Goal: Task Accomplishment & Management: Manage account settings

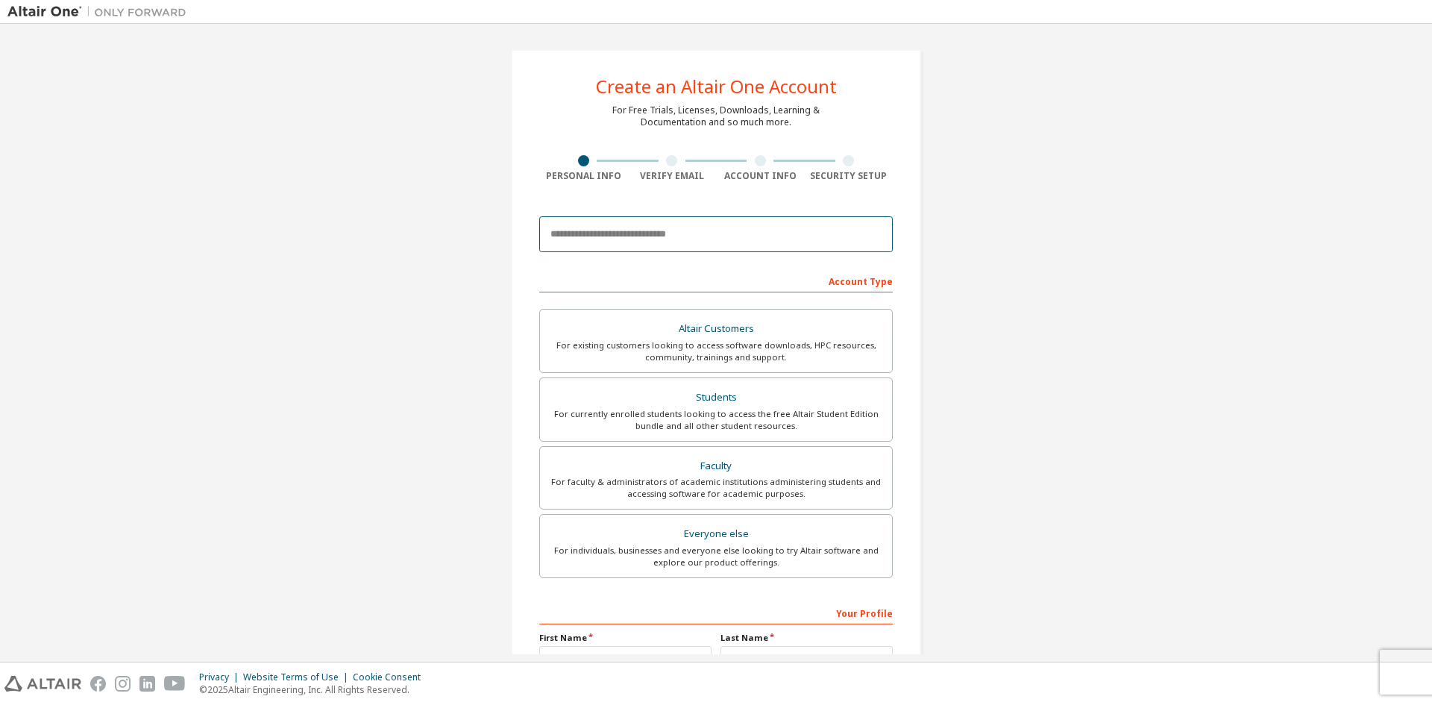
click at [677, 241] on input "email" at bounding box center [716, 234] width 354 height 36
click at [684, 237] on input "email" at bounding box center [716, 234] width 354 height 36
type input "**********"
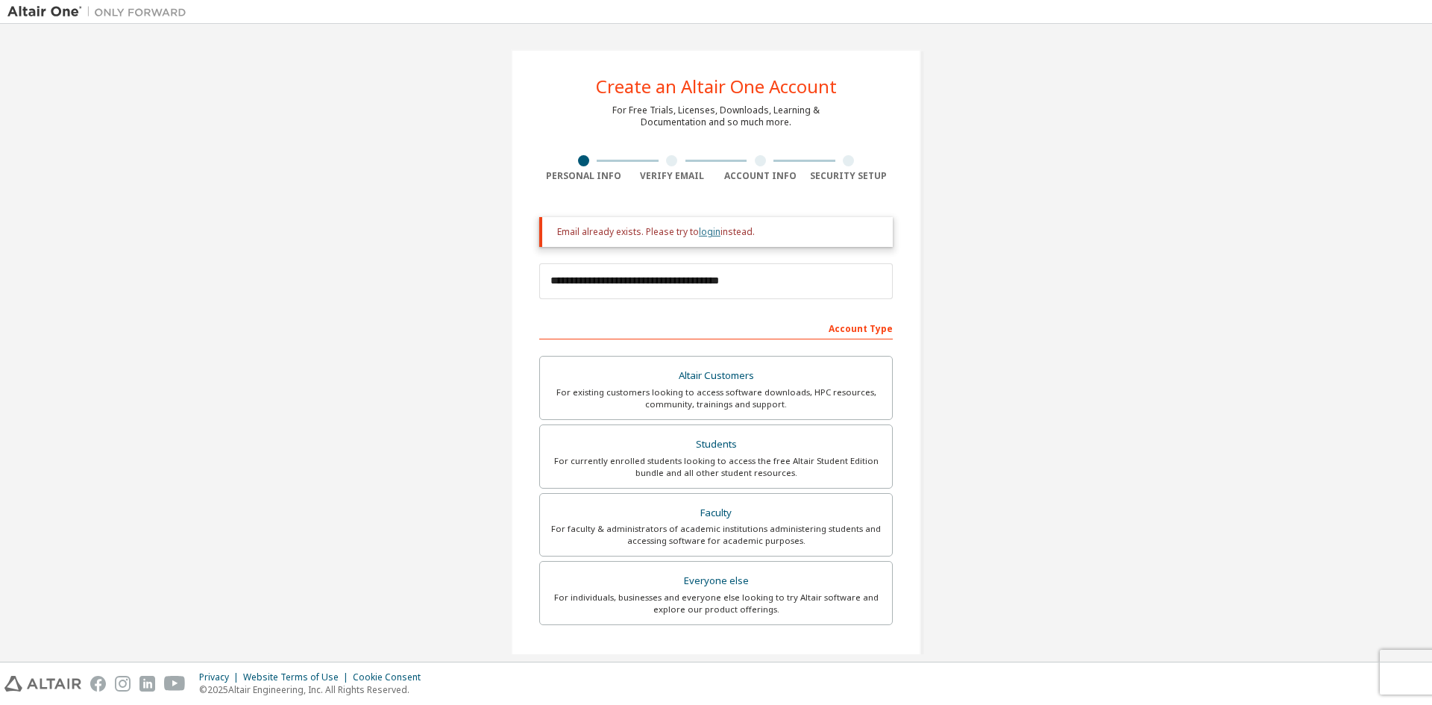
click at [699, 232] on link "login" at bounding box center [710, 231] width 22 height 13
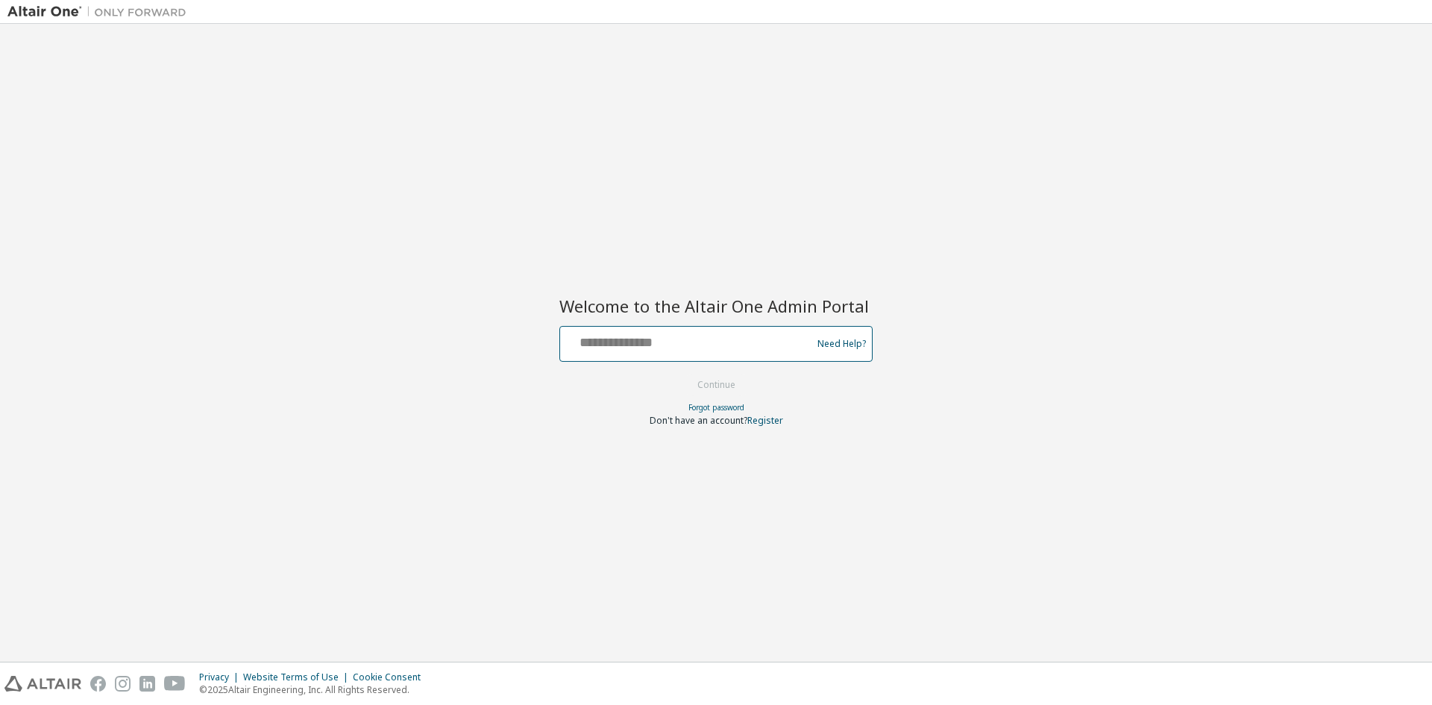
click at [653, 334] on input "text" at bounding box center [688, 341] width 244 height 22
type input "**********"
click at [720, 380] on button "Continue" at bounding box center [716, 385] width 69 height 22
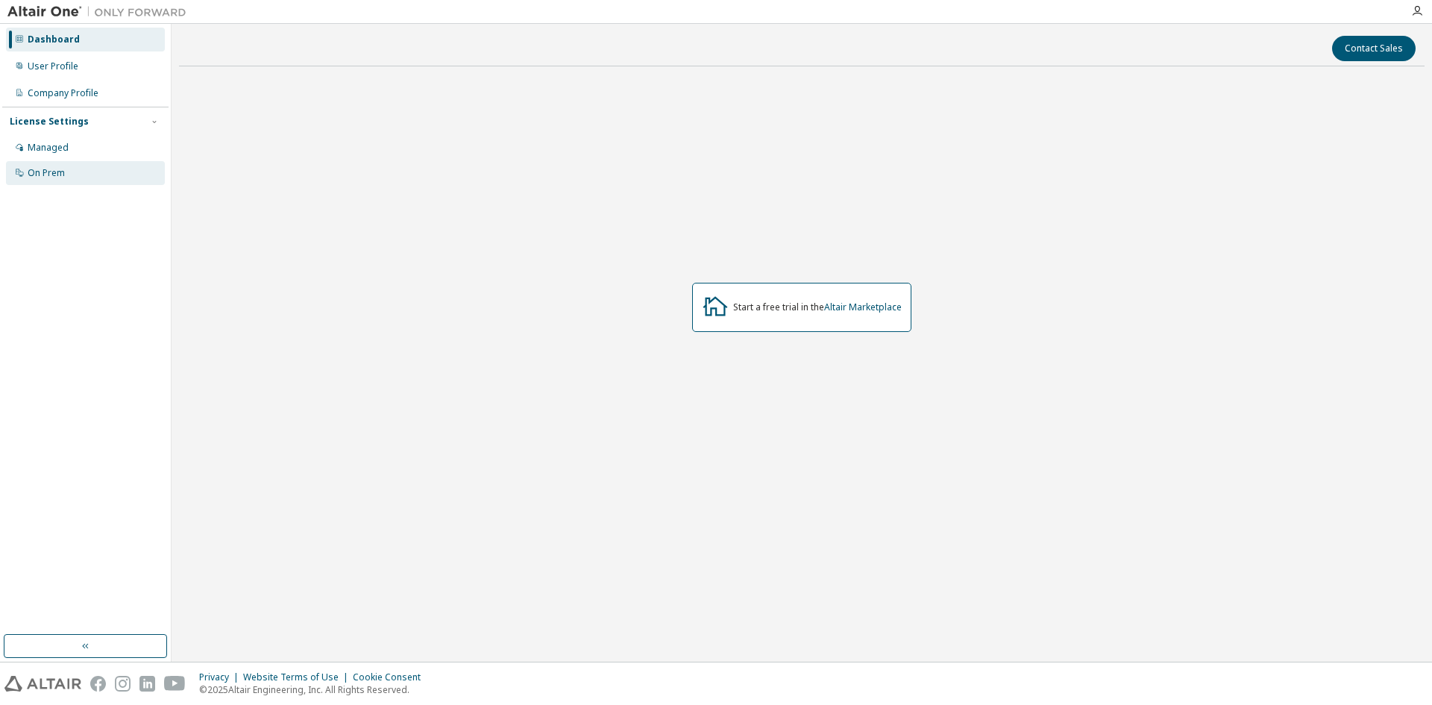
click at [71, 167] on div "On Prem" at bounding box center [85, 173] width 159 height 24
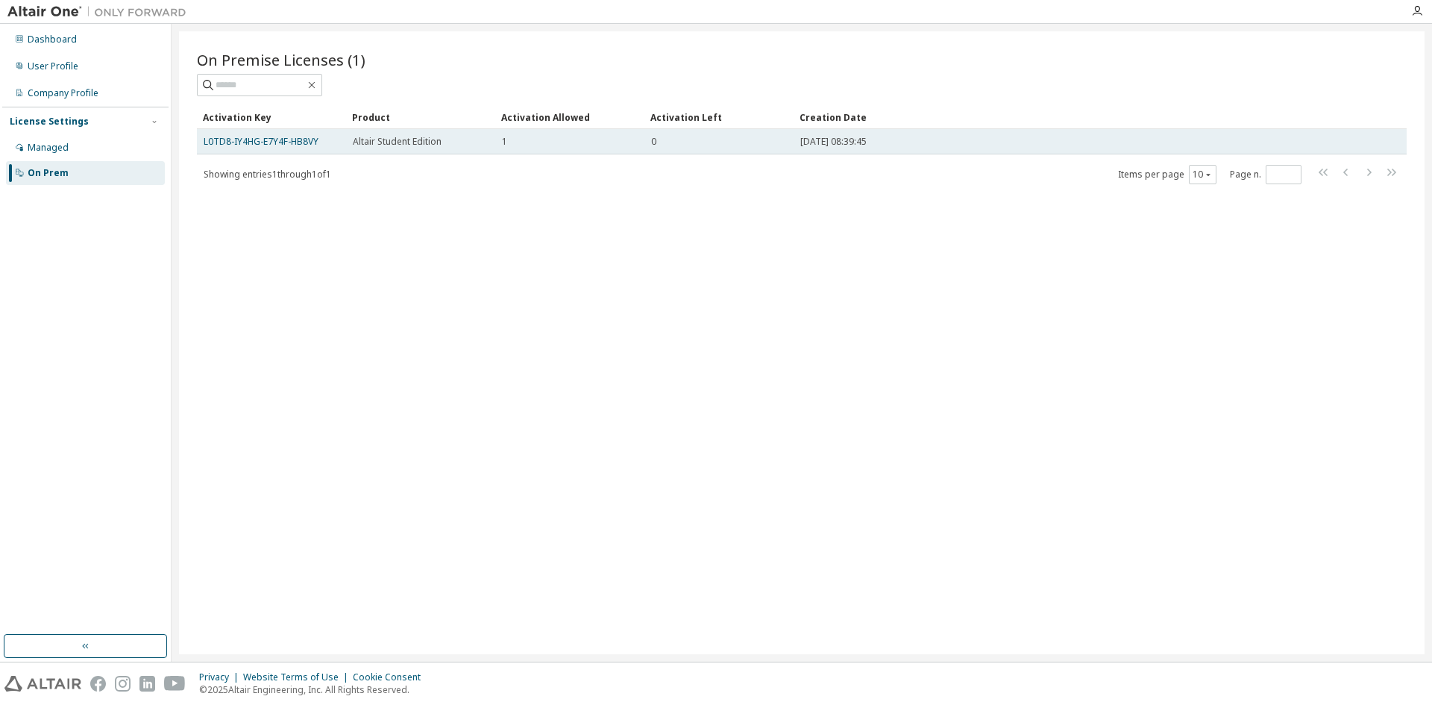
click at [520, 150] on td "1" at bounding box center [569, 141] width 149 height 25
click at [269, 143] on link "L0TD8-IY4HG-E7Y4F-HB8VY" at bounding box center [261, 141] width 115 height 13
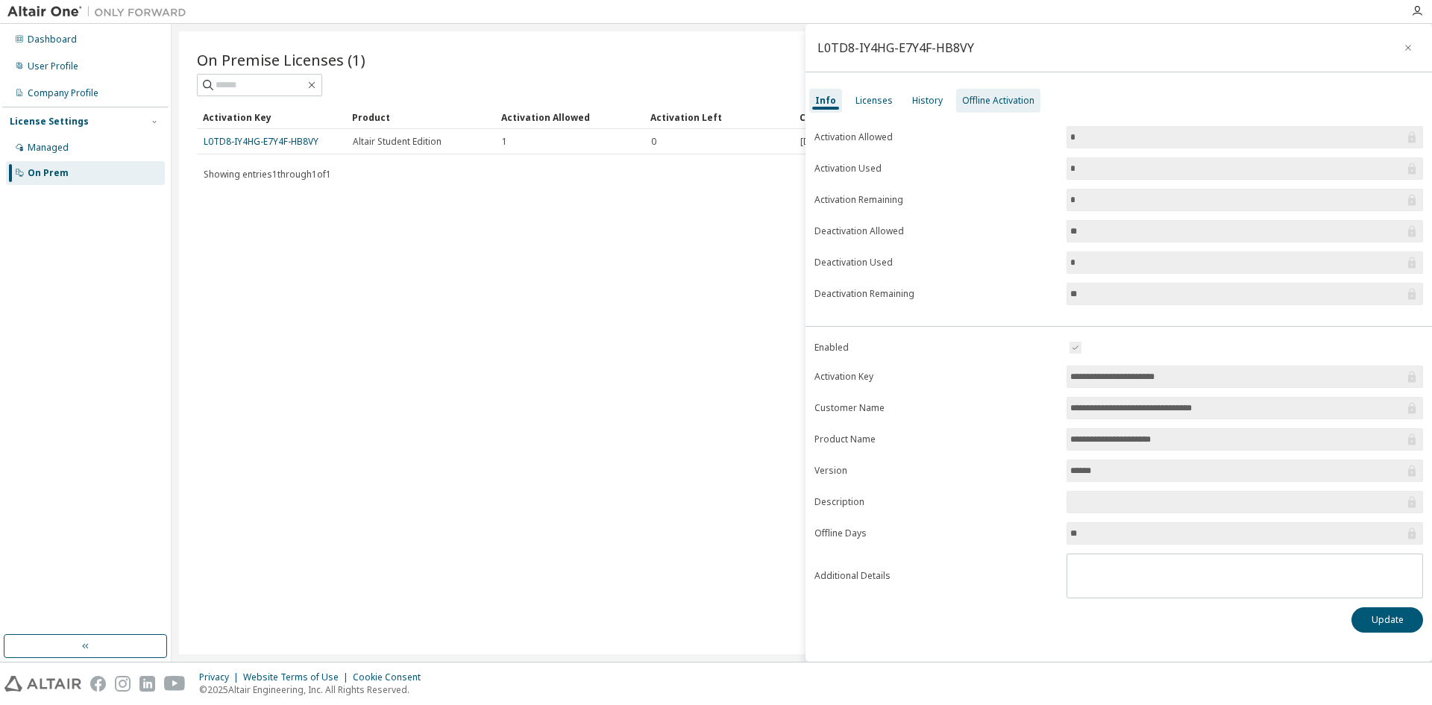
click at [978, 101] on div "Offline Activation" at bounding box center [998, 101] width 72 height 12
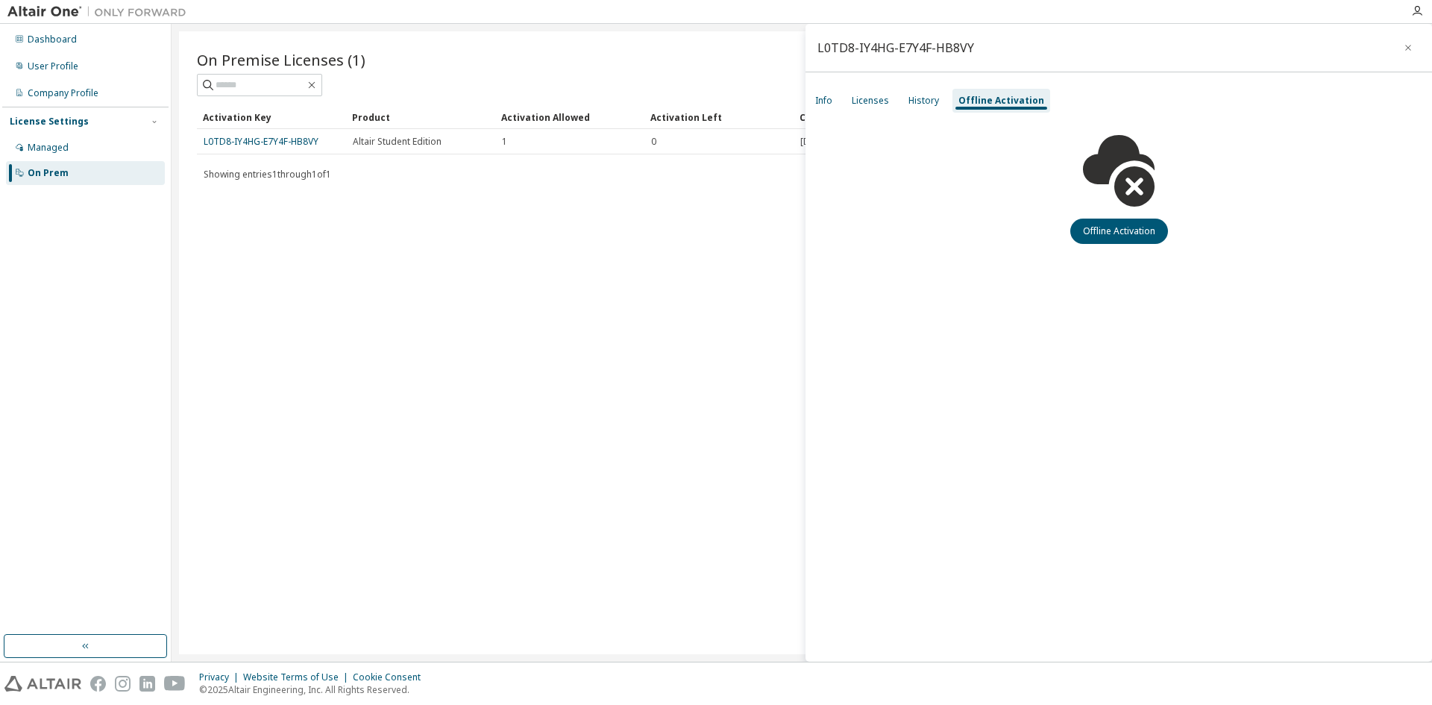
click at [919, 119] on div "Offline Activation" at bounding box center [1119, 179] width 627 height 130
click at [927, 102] on div "History" at bounding box center [924, 101] width 31 height 12
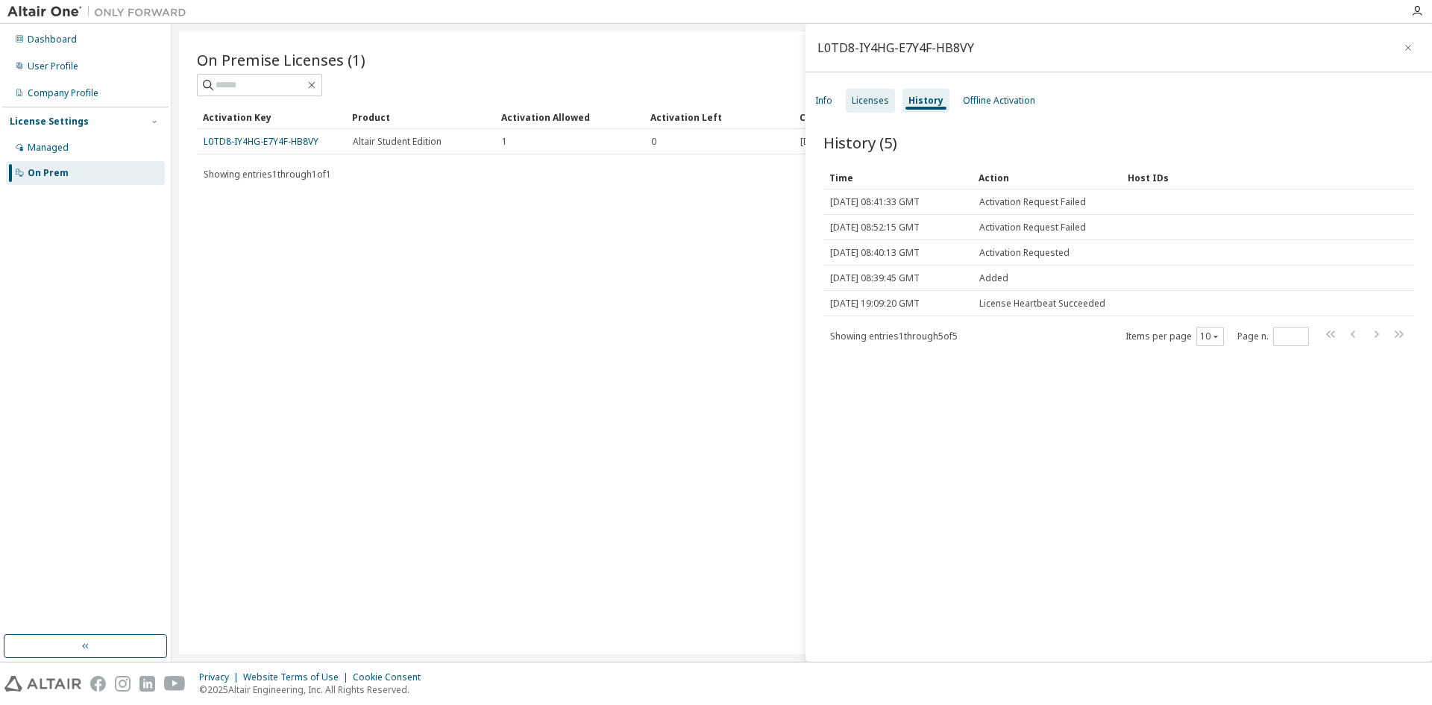
click at [877, 97] on div "Licenses" at bounding box center [870, 101] width 37 height 12
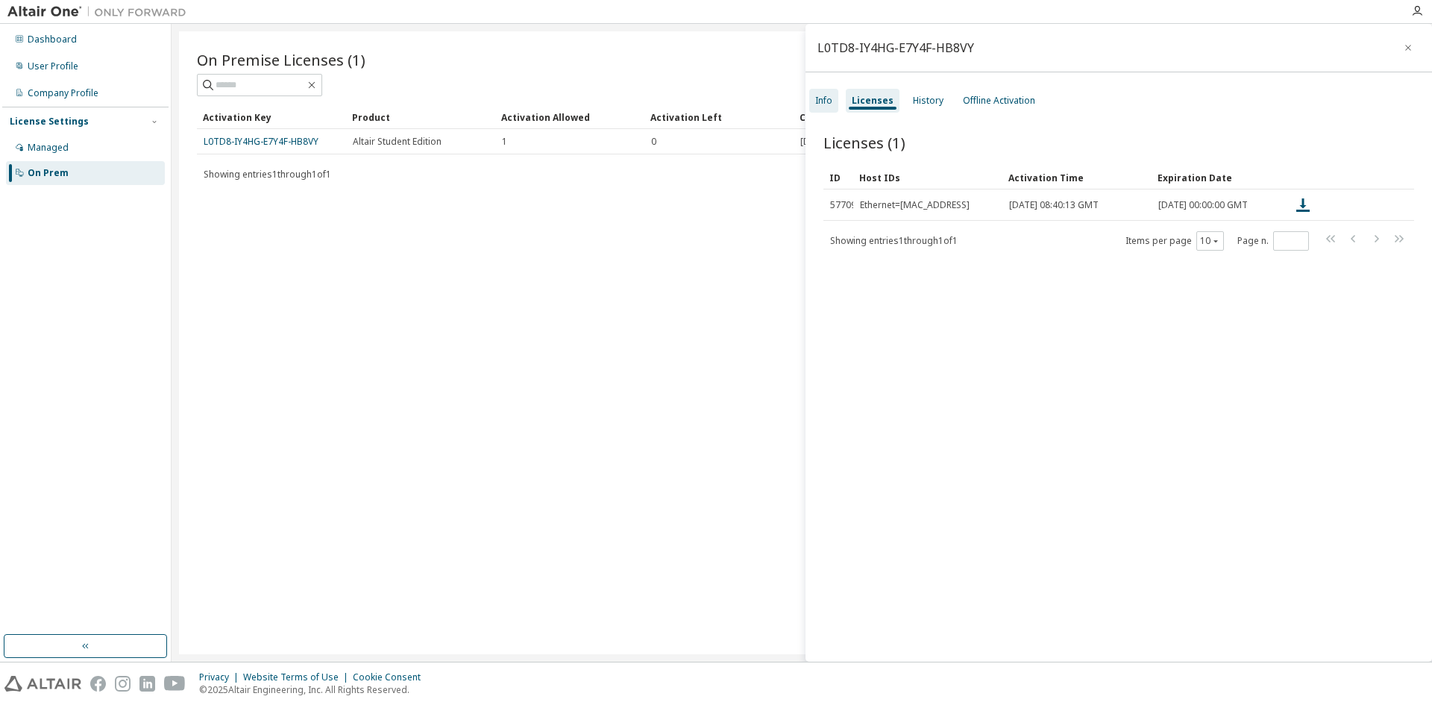
click at [832, 103] on div "Info" at bounding box center [823, 101] width 17 height 12
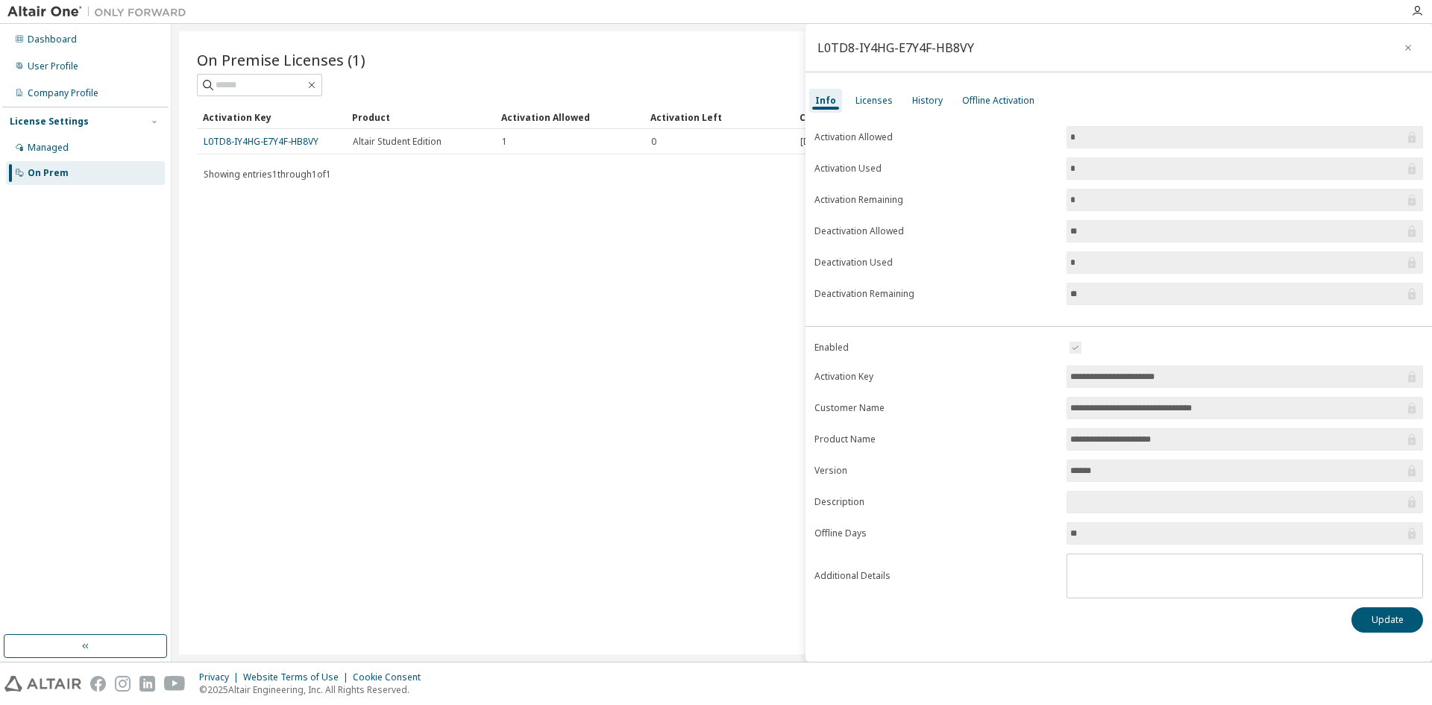
click at [1114, 228] on input "**" at bounding box center [1237, 231] width 334 height 15
click at [87, 152] on div "Managed" at bounding box center [85, 148] width 159 height 24
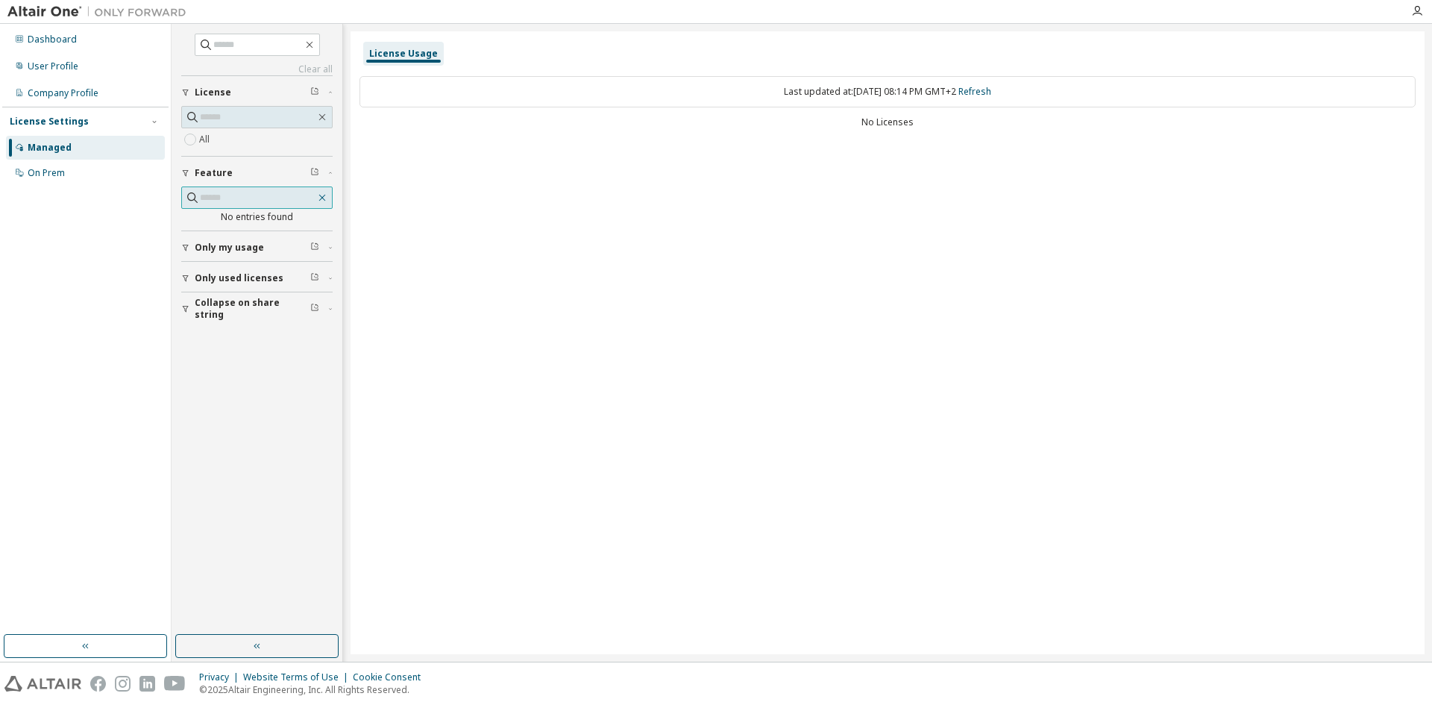
click at [324, 201] on icon "button" at bounding box center [322, 198] width 12 height 12
click at [76, 72] on div "User Profile" at bounding box center [85, 66] width 159 height 24
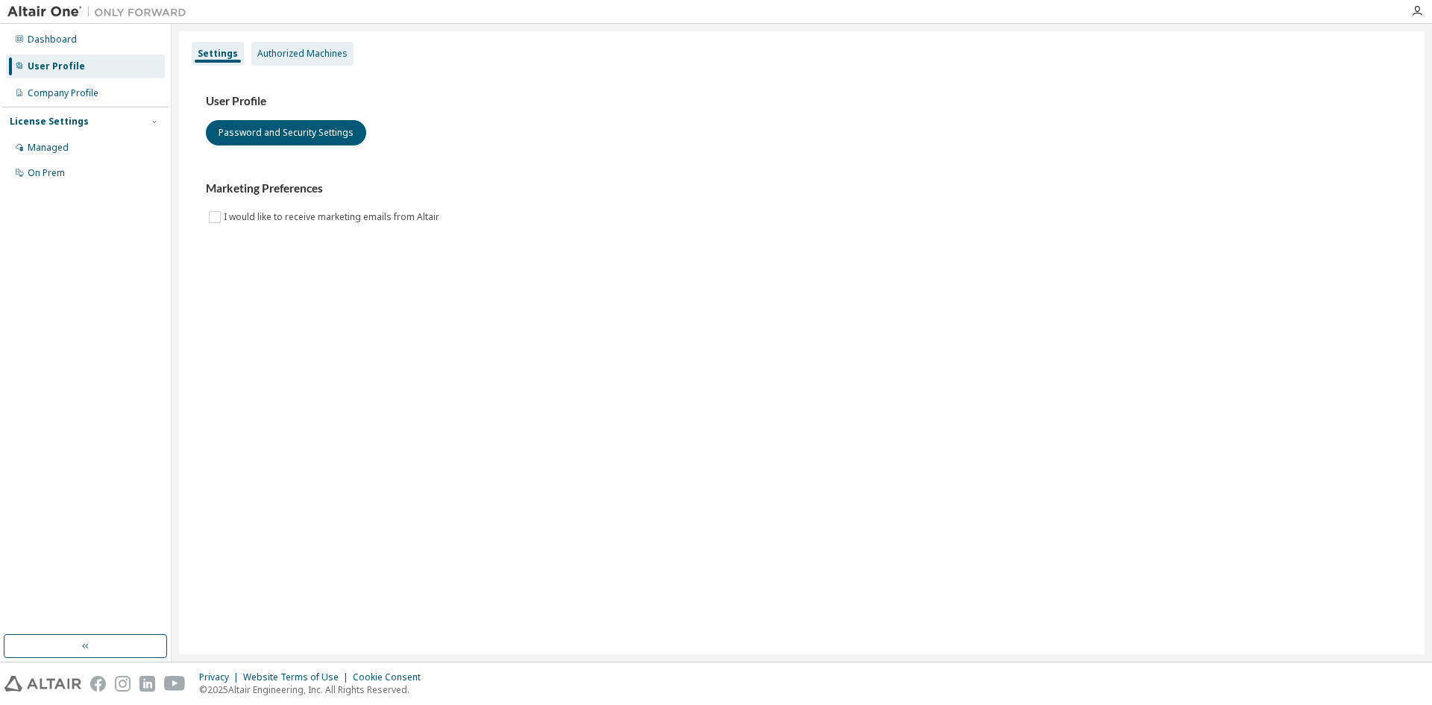
click at [306, 51] on div "Authorized Machines" at bounding box center [302, 54] width 90 height 12
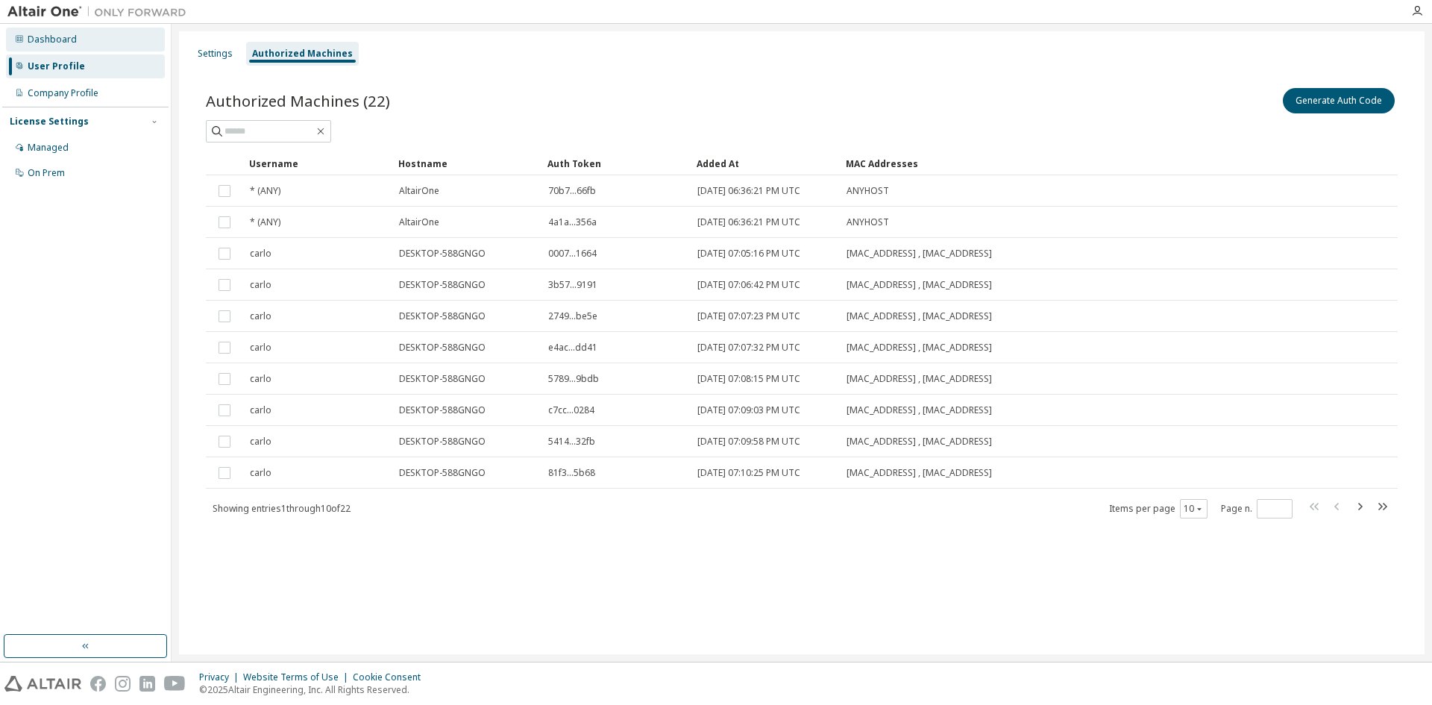
click at [86, 30] on div "Dashboard" at bounding box center [85, 40] width 159 height 24
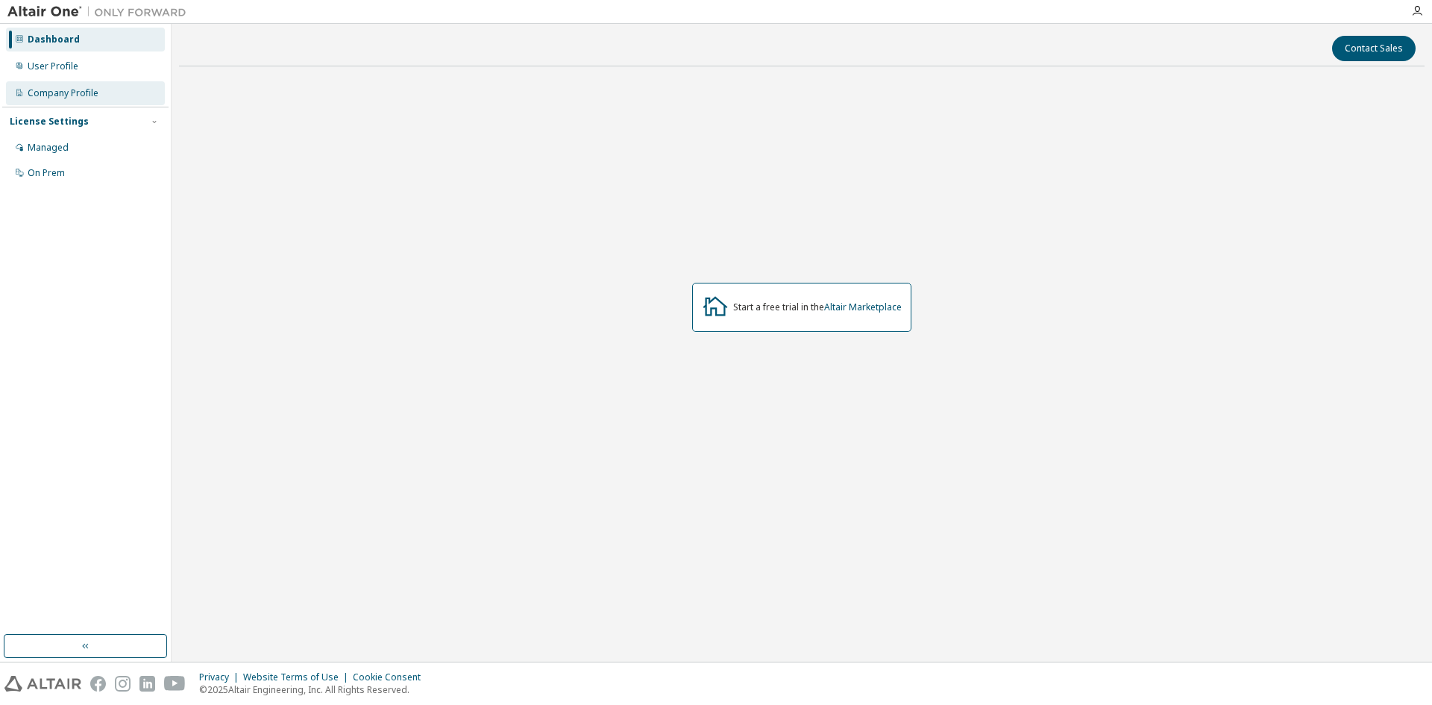
click at [98, 96] on div "Company Profile" at bounding box center [85, 93] width 159 height 24
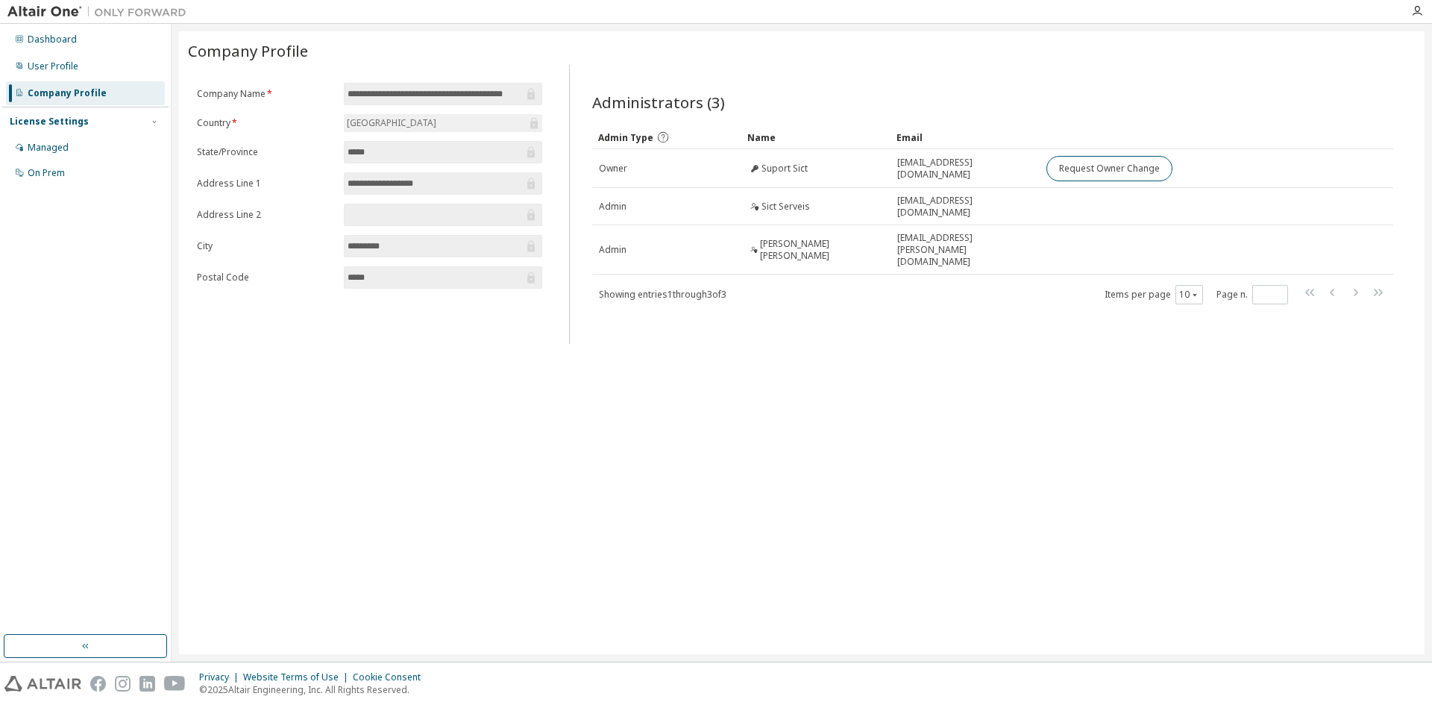
click at [476, 292] on div "**********" at bounding box center [369, 190] width 363 height 215
click at [53, 142] on div "Managed" at bounding box center [48, 148] width 41 height 12
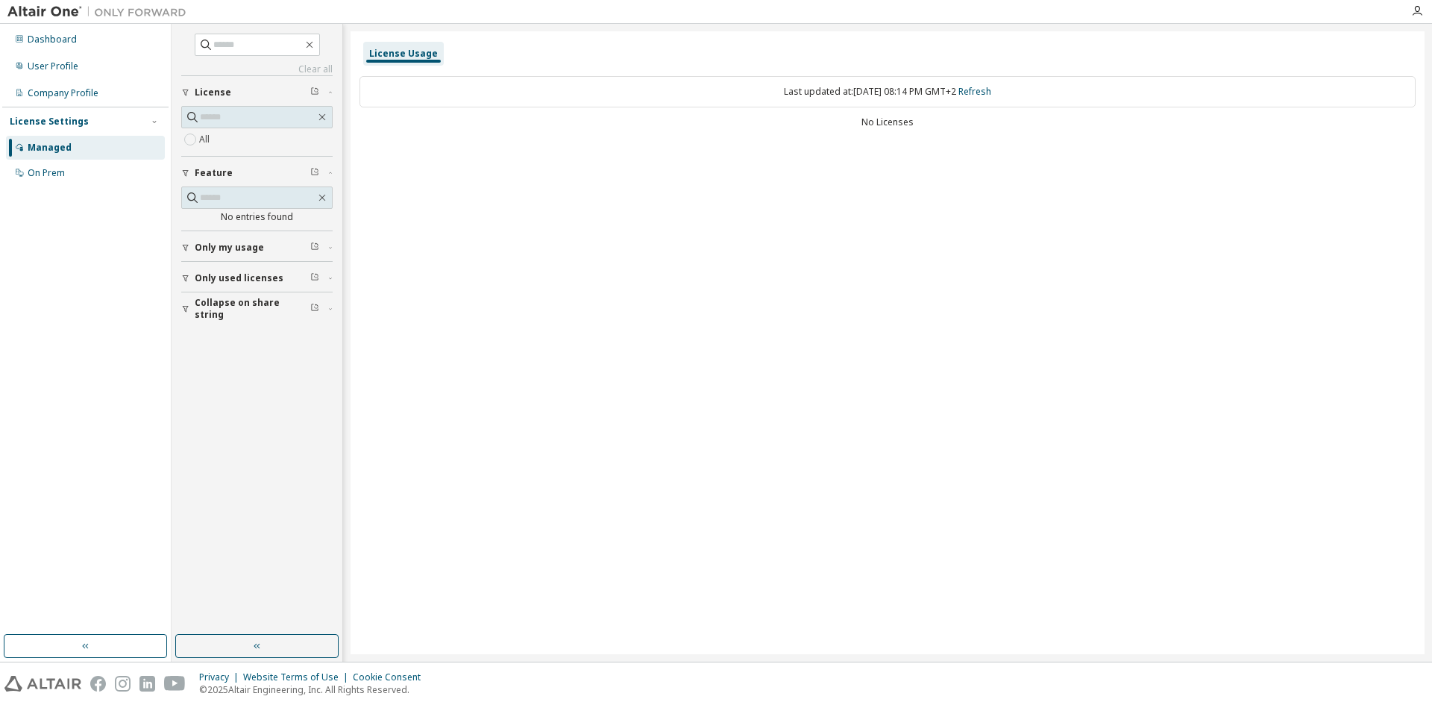
click at [201, 245] on span "Only my usage" at bounding box center [229, 248] width 69 height 12
click at [211, 271] on label "Yes" at bounding box center [208, 270] width 18 height 18
click at [89, 90] on div "Company Profile" at bounding box center [63, 93] width 71 height 12
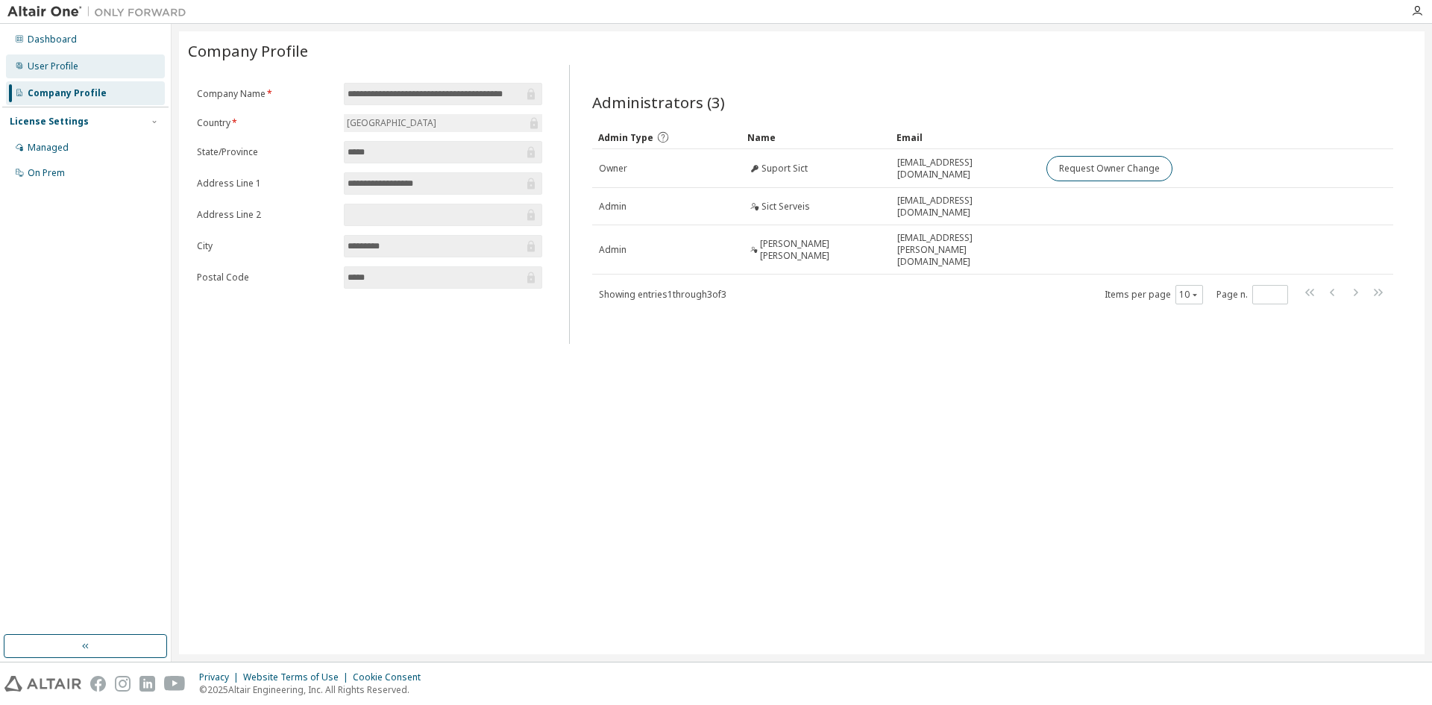
click at [96, 63] on div "User Profile" at bounding box center [85, 66] width 159 height 24
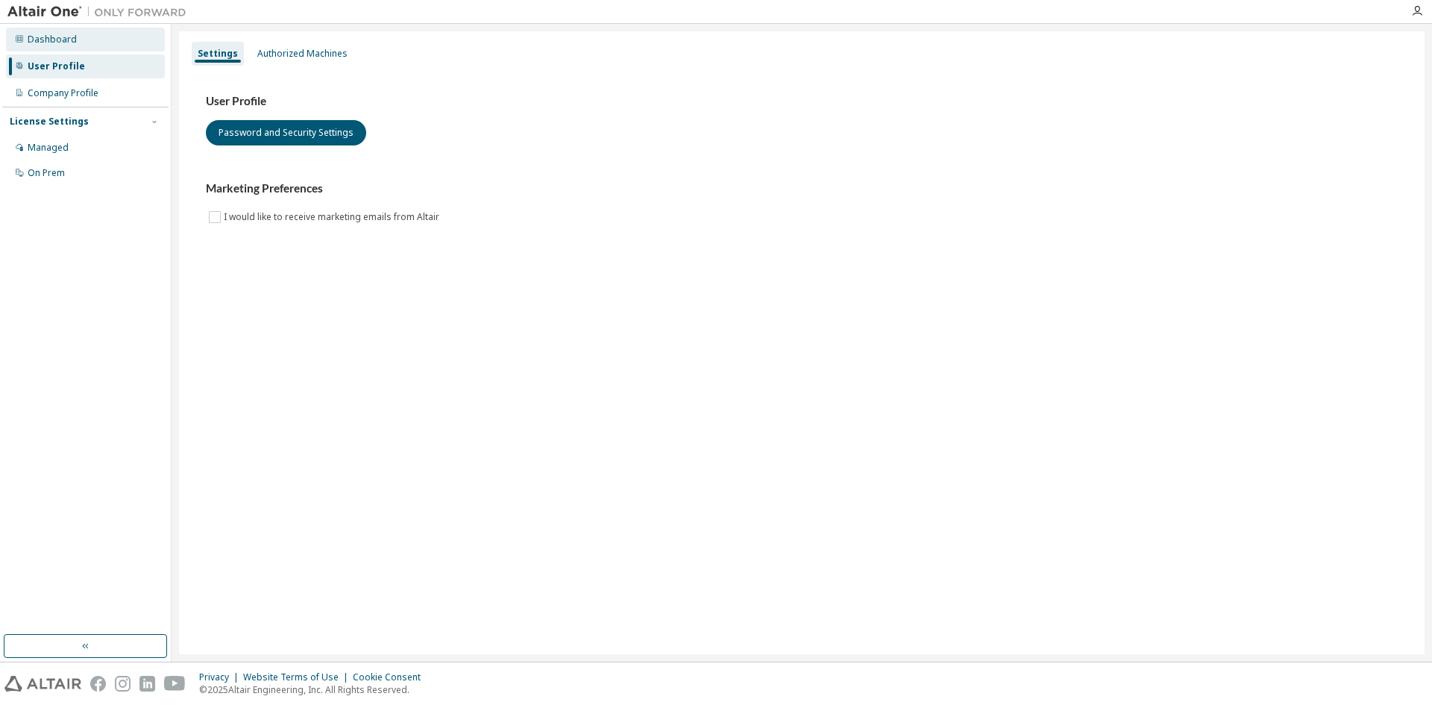
click at [84, 46] on div "Dashboard" at bounding box center [85, 40] width 159 height 24
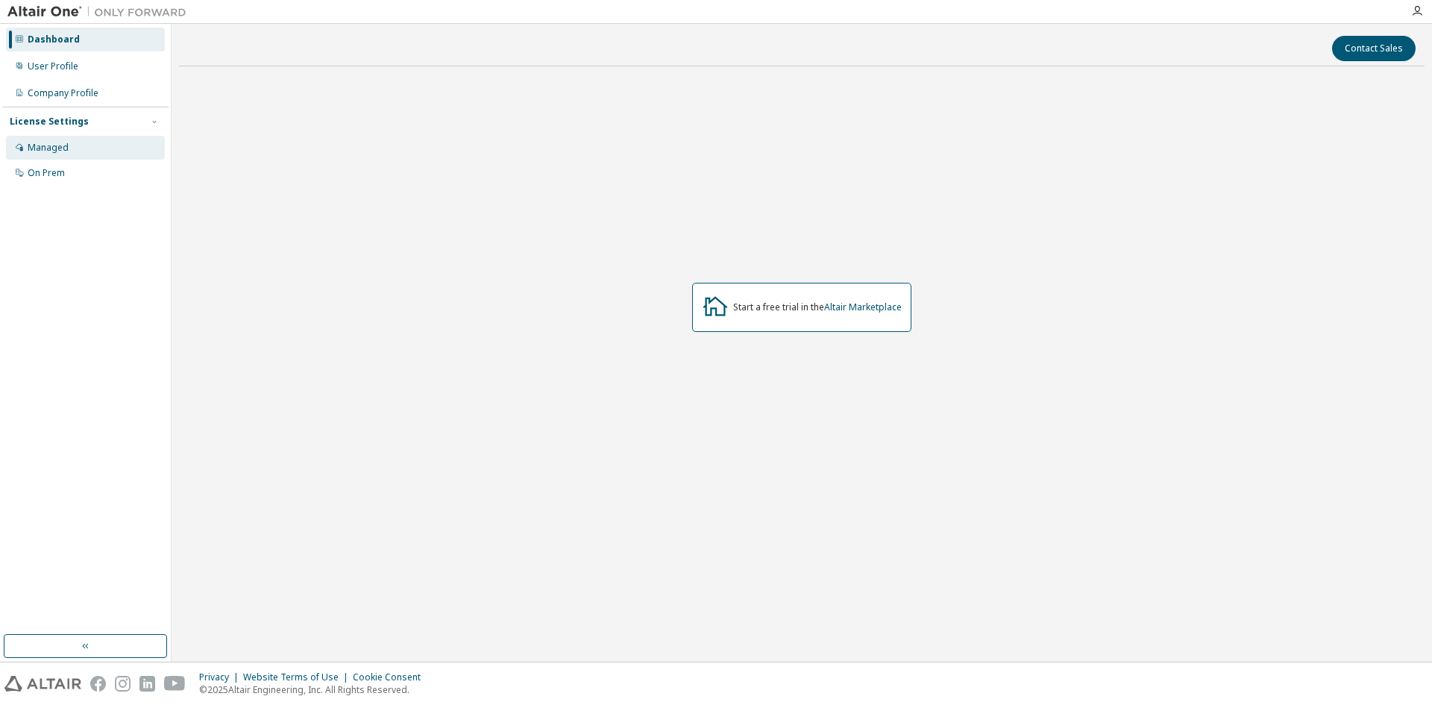
click at [85, 152] on div "Managed" at bounding box center [85, 148] width 159 height 24
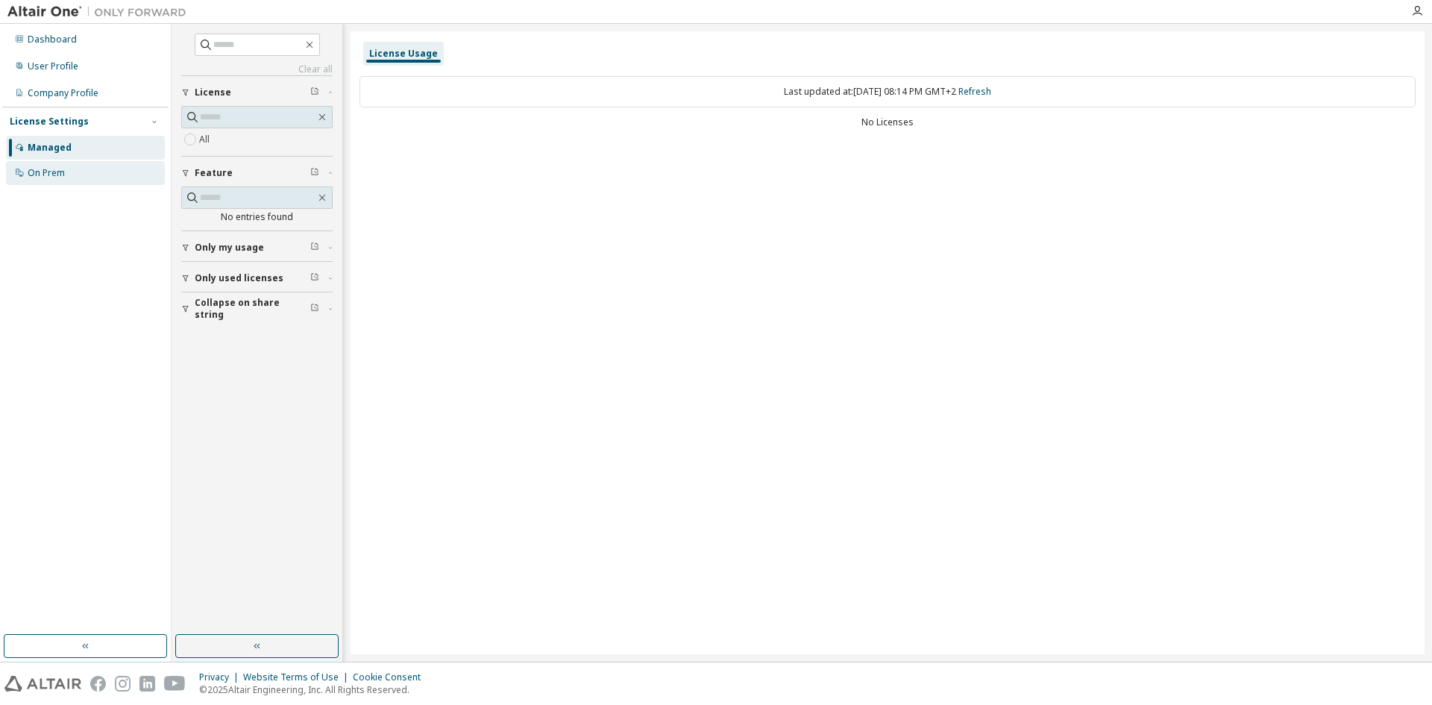
click at [69, 174] on div "On Prem" at bounding box center [85, 173] width 159 height 24
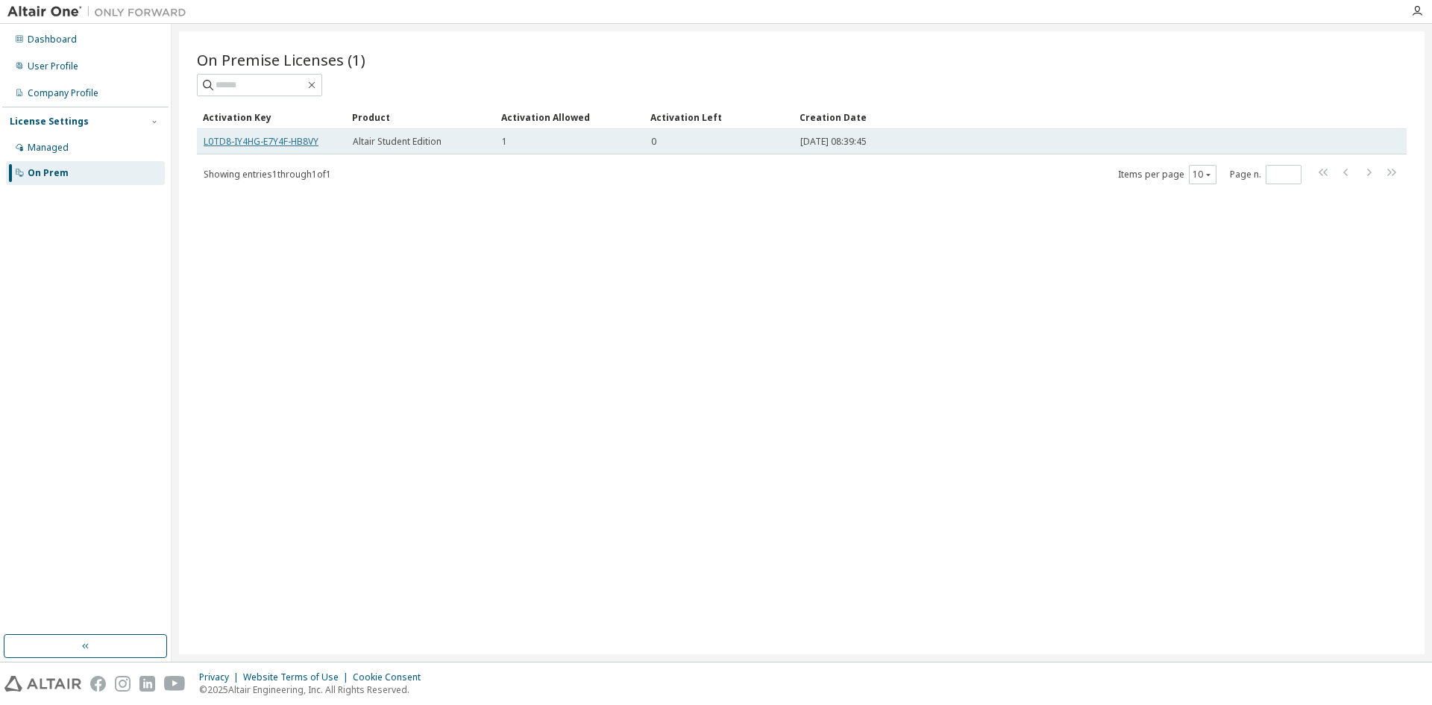
click at [301, 137] on link "L0TD8-IY4HG-E7Y4F-HB8VY" at bounding box center [261, 141] width 115 height 13
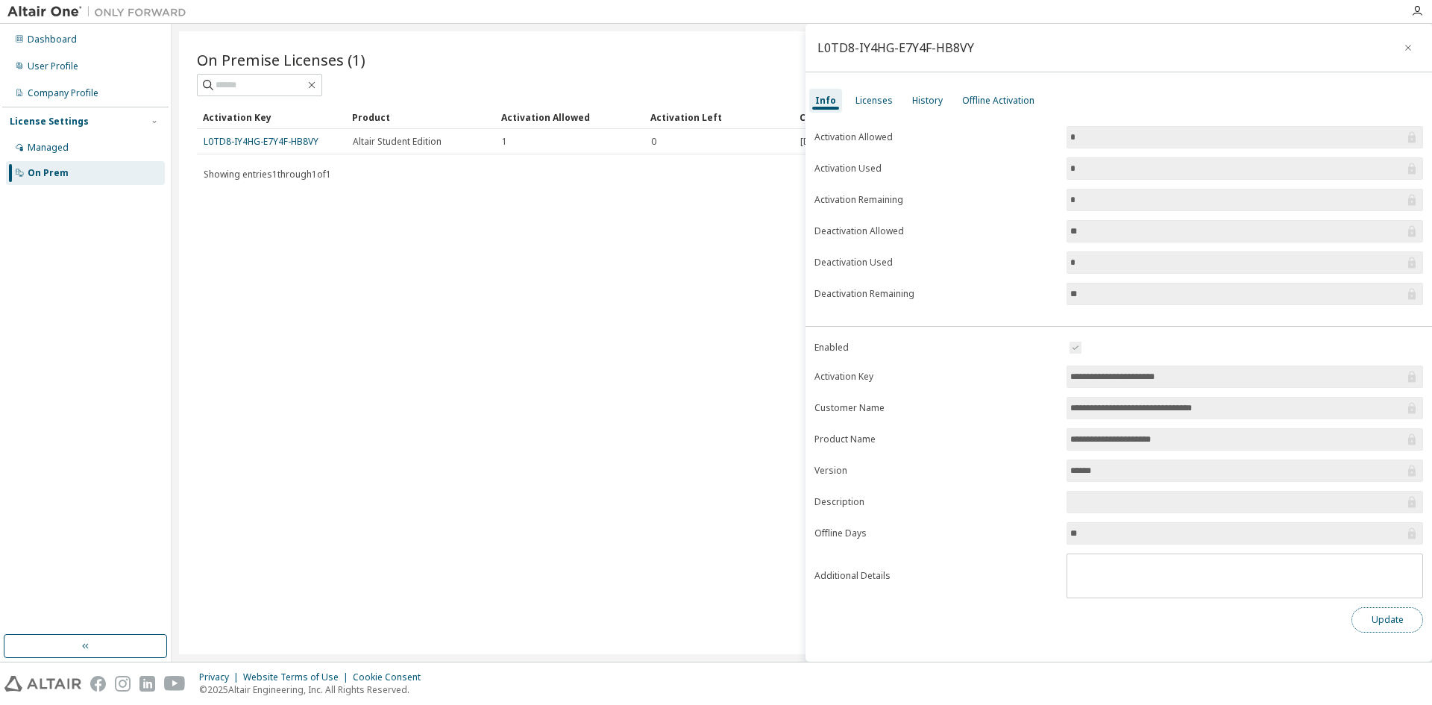
click at [1393, 622] on button "Update" at bounding box center [1388, 619] width 72 height 25
